Goal: Book appointment/travel/reservation

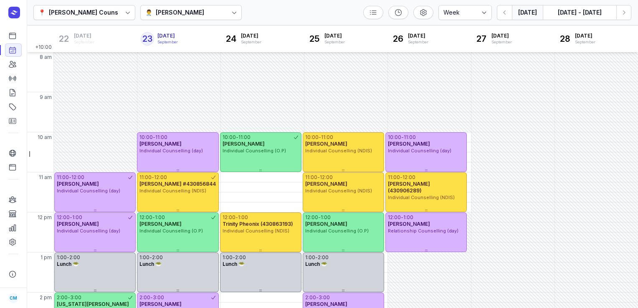
select select "week"
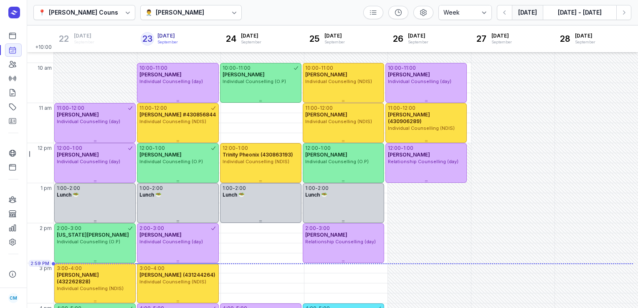
click at [194, 8] on div "[PERSON_NAME]" at bounding box center [180, 13] width 48 height 10
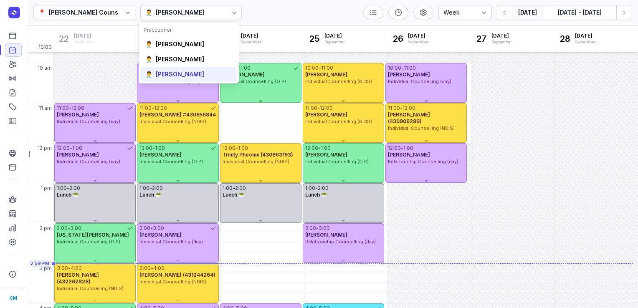
click at [174, 78] on div "[PERSON_NAME]" at bounding box center [180, 74] width 48 height 8
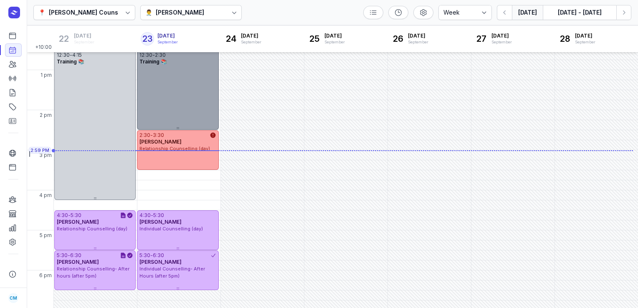
scroll to position [186, 0]
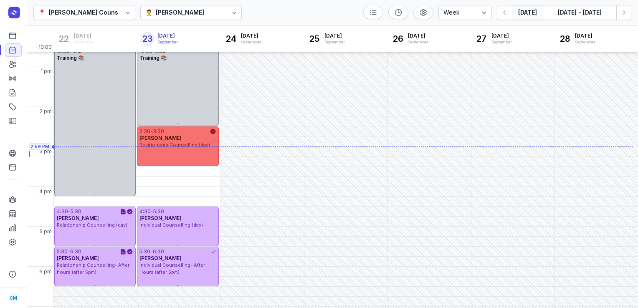
click at [182, 142] on span "Relationship Counselling (day)" at bounding box center [175, 145] width 71 height 6
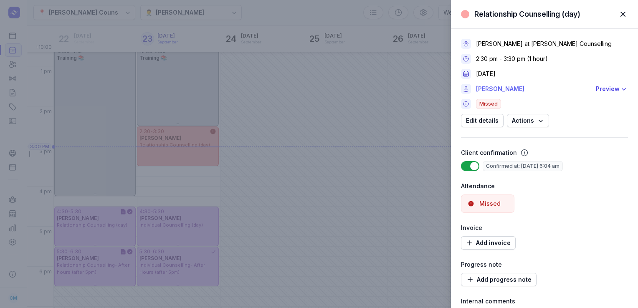
click at [504, 91] on link "[PERSON_NAME]" at bounding box center [533, 89] width 115 height 10
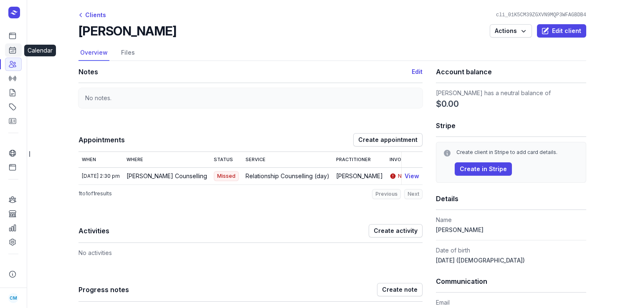
click at [10, 53] on icon at bounding box center [13, 50] width 6 height 6
select select "week"
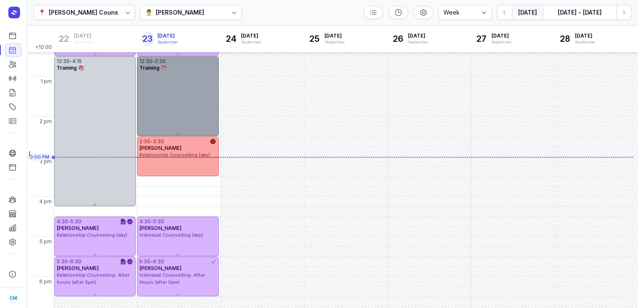
scroll to position [225, 0]
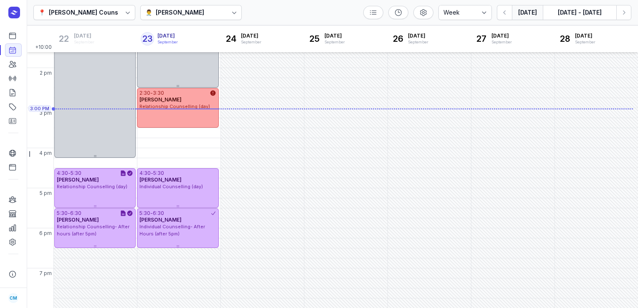
click at [167, 18] on div "👨‍⚕️ [PERSON_NAME]" at bounding box center [191, 12] width 102 height 15
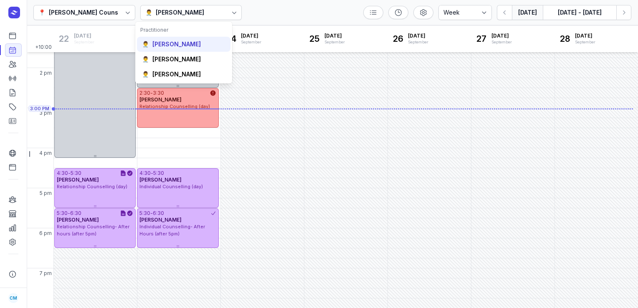
click at [168, 47] on div "[PERSON_NAME]" at bounding box center [177, 44] width 48 height 8
